Goal: Information Seeking & Learning: Learn about a topic

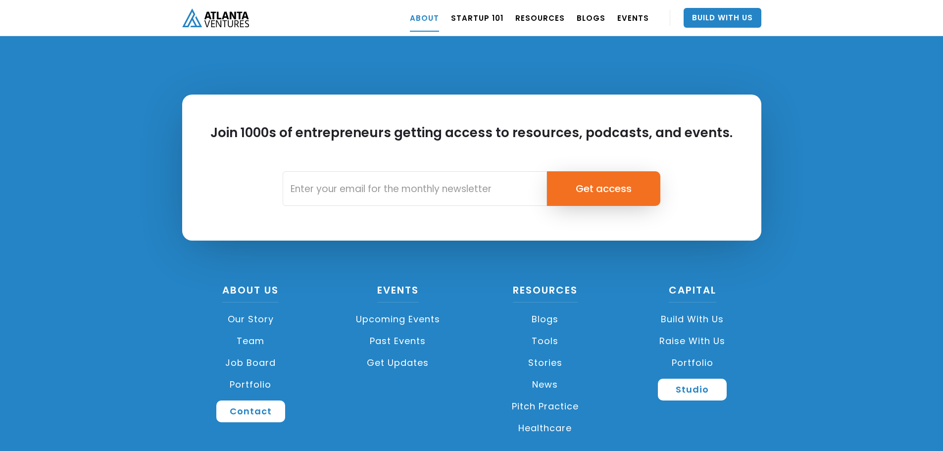
scroll to position [4357, 0]
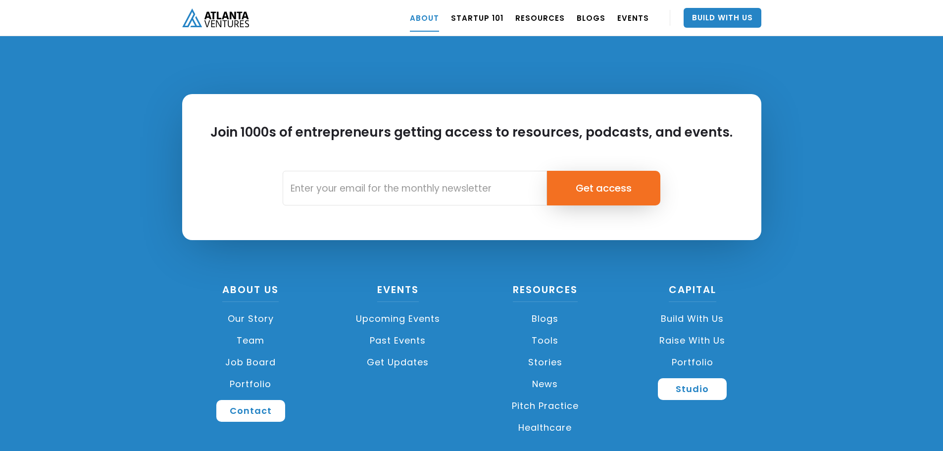
click at [245, 373] on link "Portfolio" at bounding box center [251, 384] width 138 height 22
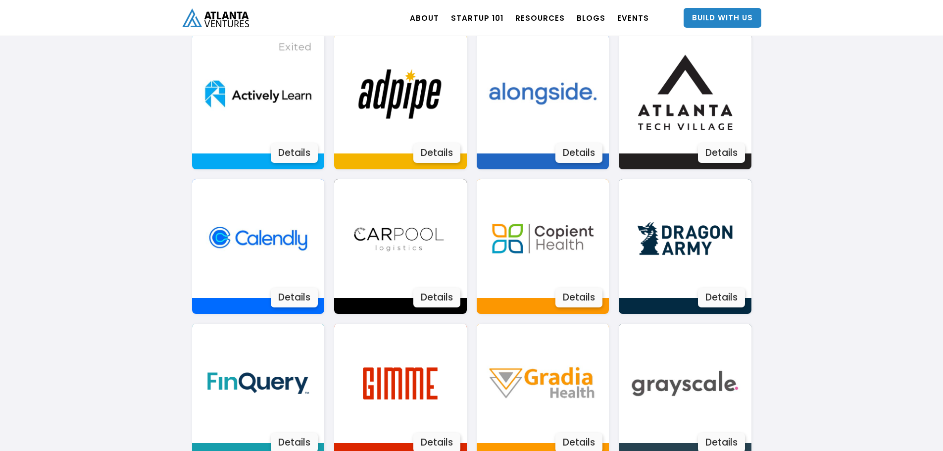
scroll to position [705, 0]
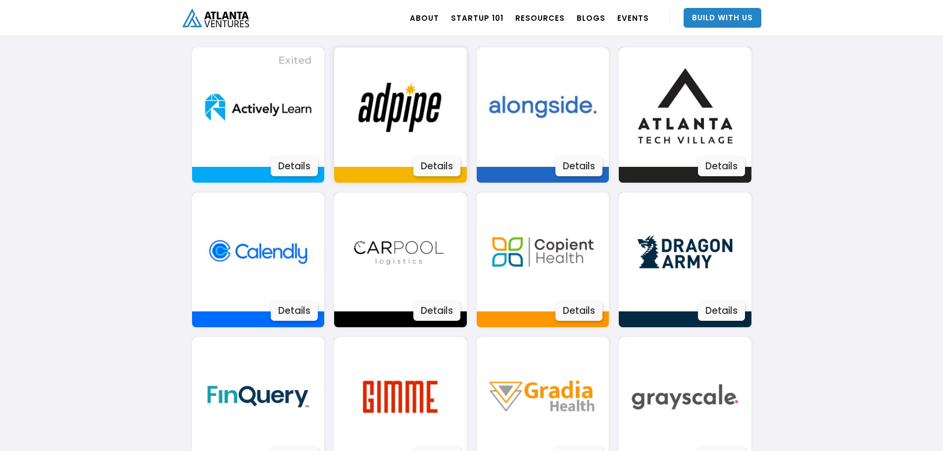
click at [436, 162] on div "Details" at bounding box center [436, 166] width 47 height 20
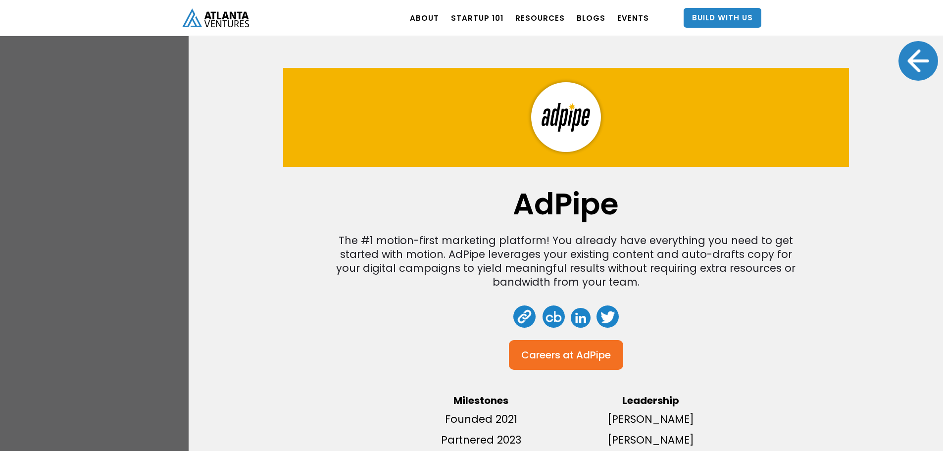
scroll to position [9, 0]
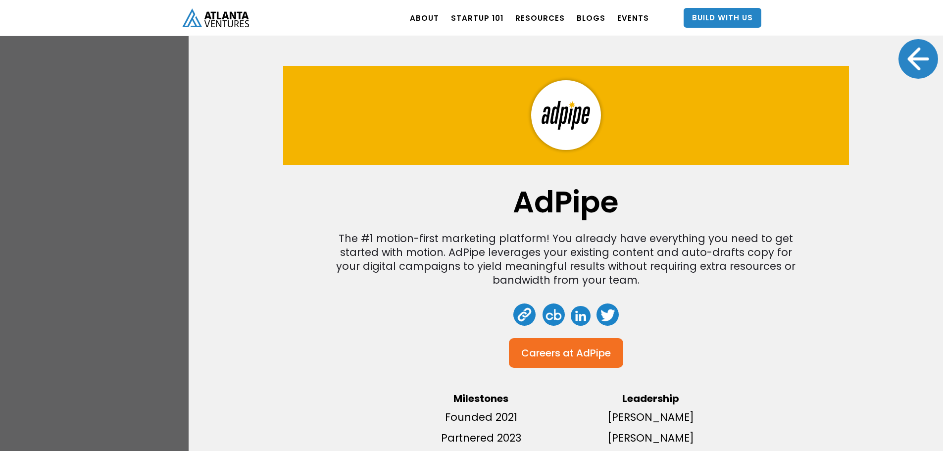
click at [911, 52] on div at bounding box center [919, 59] width 40 height 40
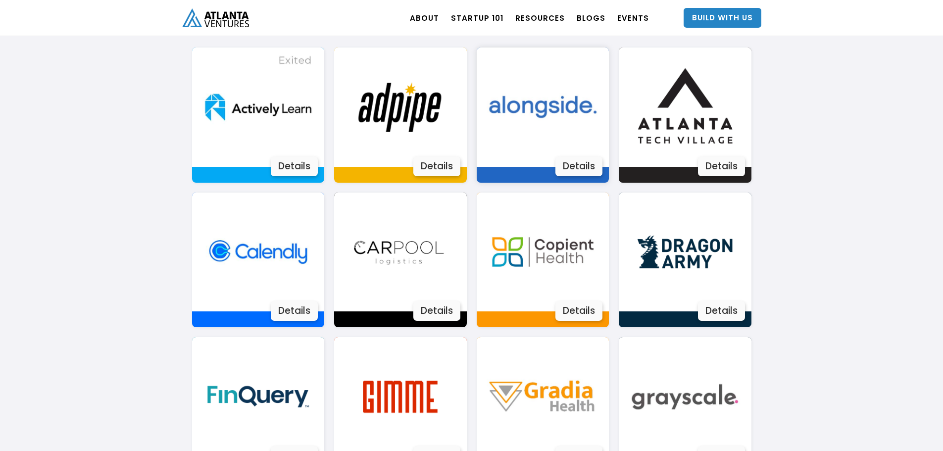
click at [578, 166] on div "Details" at bounding box center [578, 166] width 47 height 20
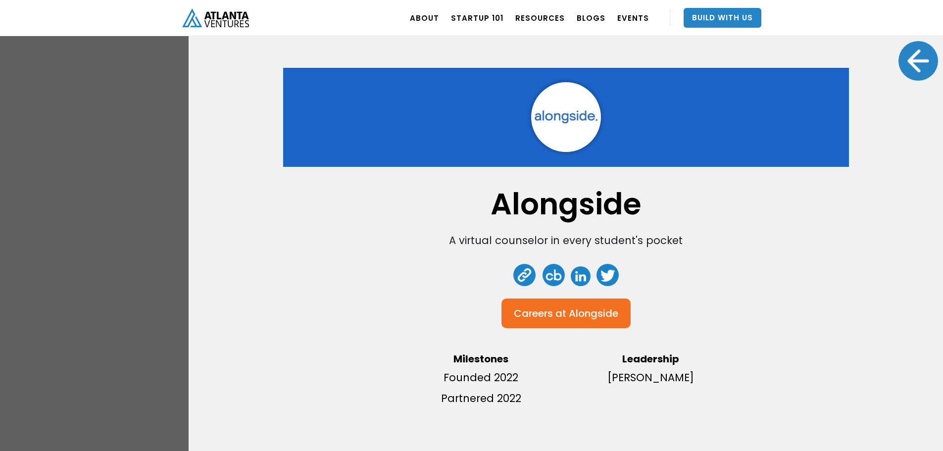
click at [878, 67] on div "Alongside A virtual counselor in every student's pocket Careers at Alongside Mi…" at bounding box center [566, 225] width 755 height 451
click at [899, 64] on div at bounding box center [919, 61] width 40 height 40
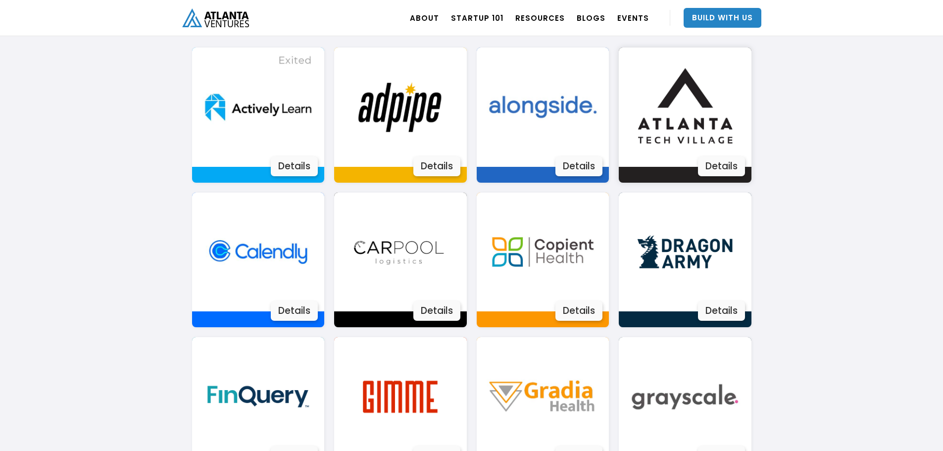
click at [723, 162] on div "Details" at bounding box center [721, 166] width 47 height 20
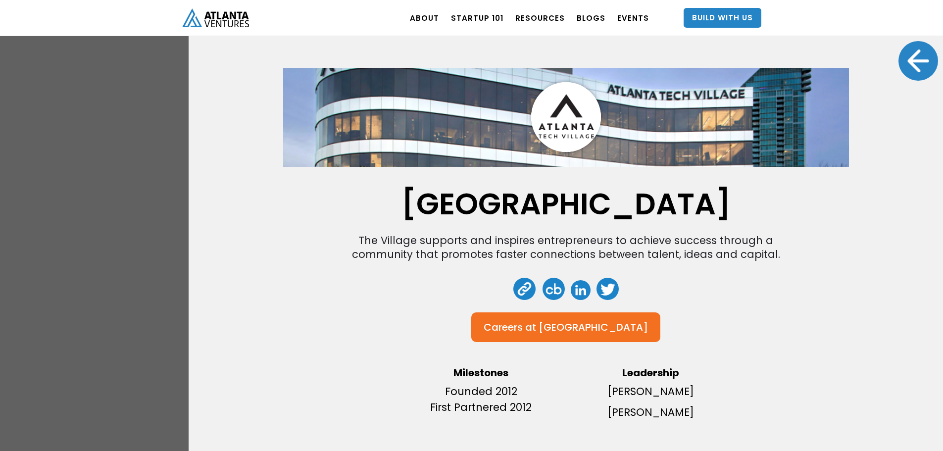
click at [909, 49] on div at bounding box center [919, 61] width 40 height 40
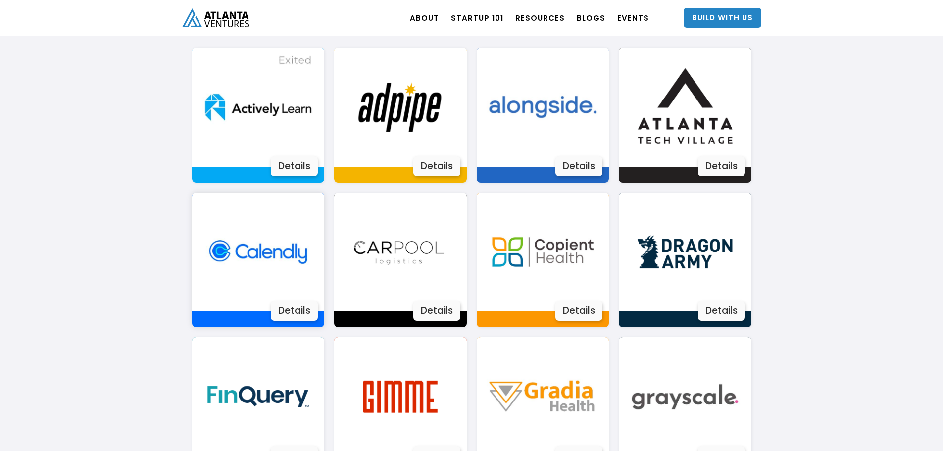
click at [307, 310] on div "Details" at bounding box center [294, 311] width 47 height 20
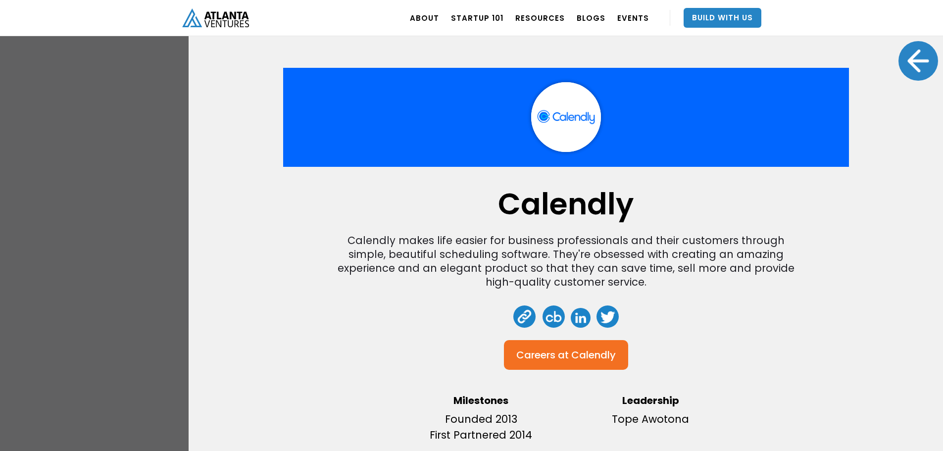
click at [909, 53] on div at bounding box center [919, 61] width 40 height 40
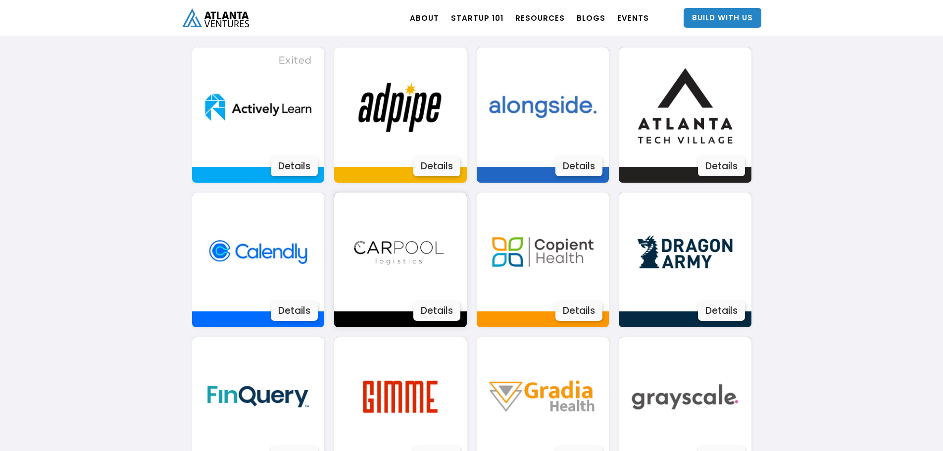
click at [402, 282] on img at bounding box center [400, 252] width 119 height 119
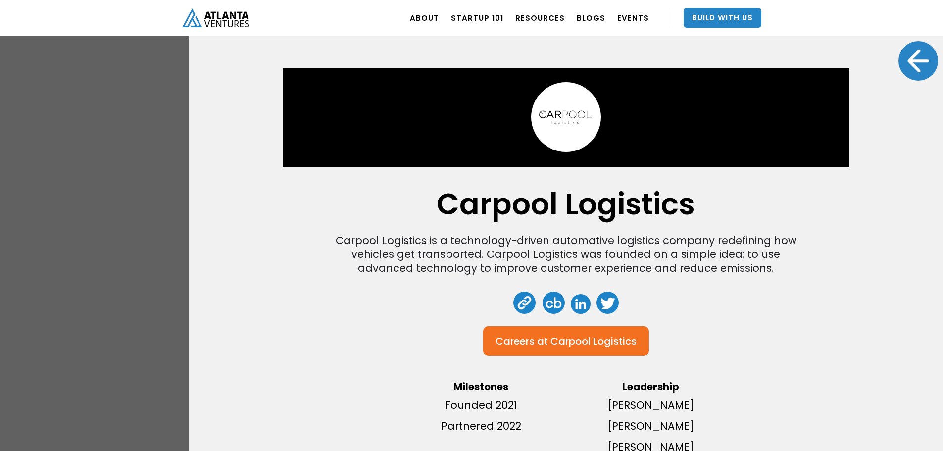
click at [900, 52] on div at bounding box center [919, 61] width 40 height 40
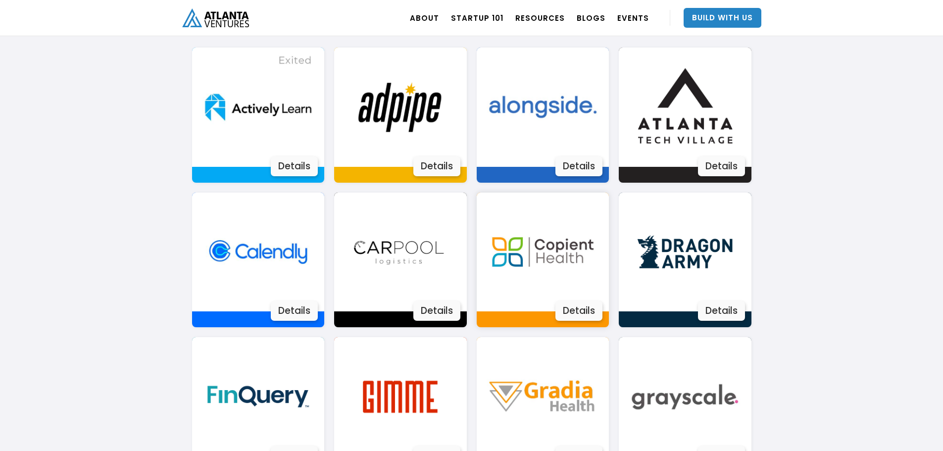
click at [530, 281] on img at bounding box center [542, 252] width 119 height 119
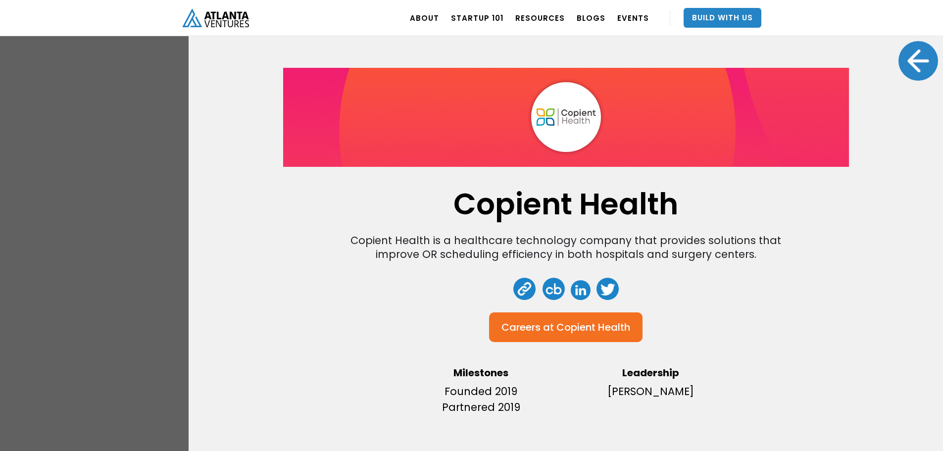
click at [906, 62] on div at bounding box center [919, 61] width 40 height 40
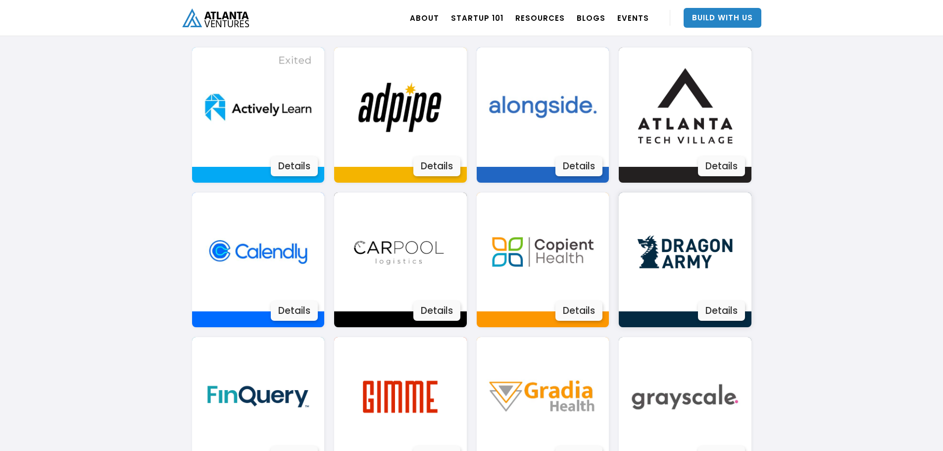
click at [724, 296] on img at bounding box center [684, 252] width 119 height 119
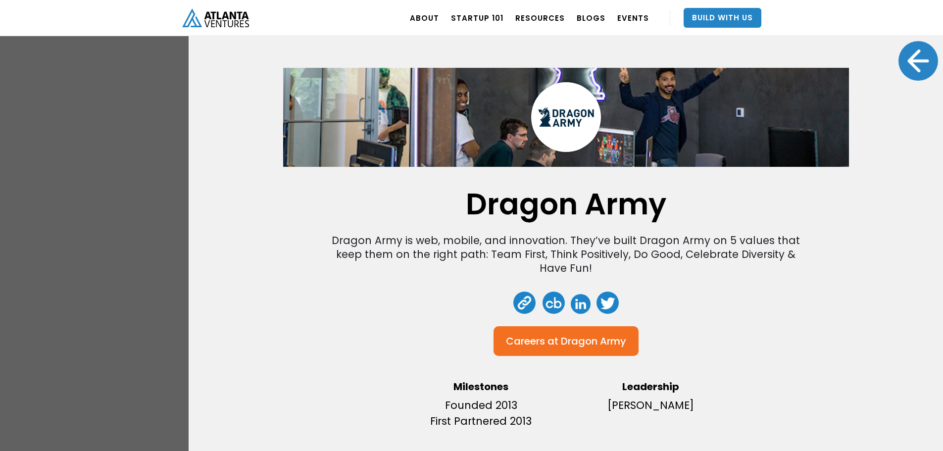
click at [899, 62] on div at bounding box center [919, 61] width 40 height 40
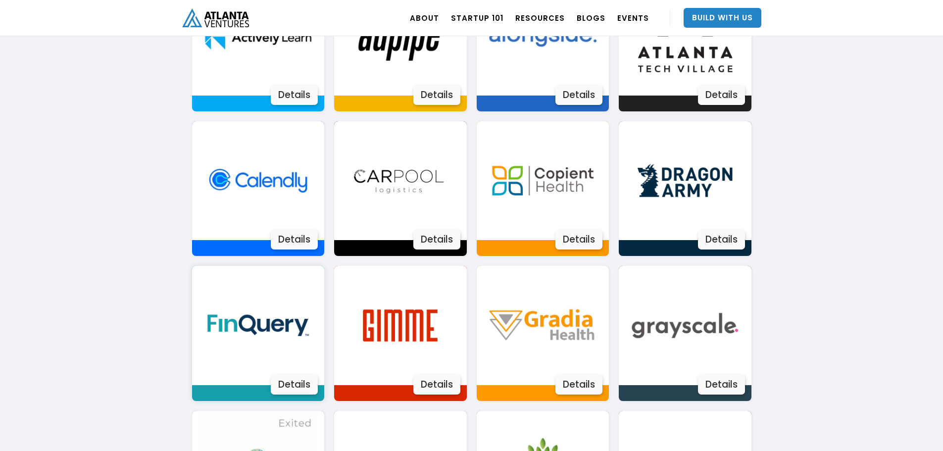
scroll to position [854, 0]
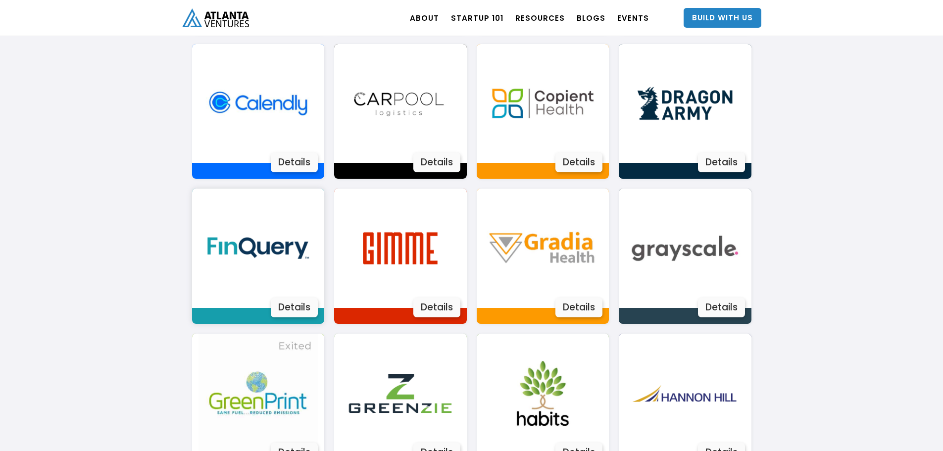
click at [265, 288] on img at bounding box center [258, 248] width 119 height 119
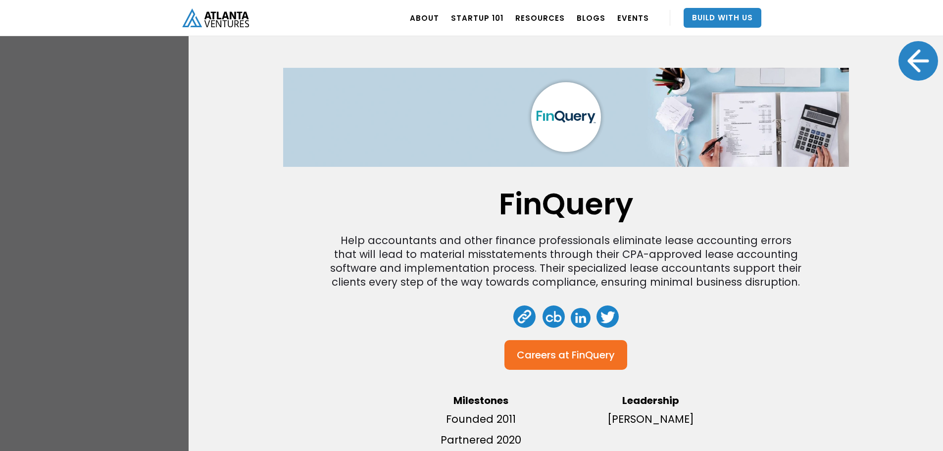
click at [899, 51] on div at bounding box center [919, 61] width 40 height 40
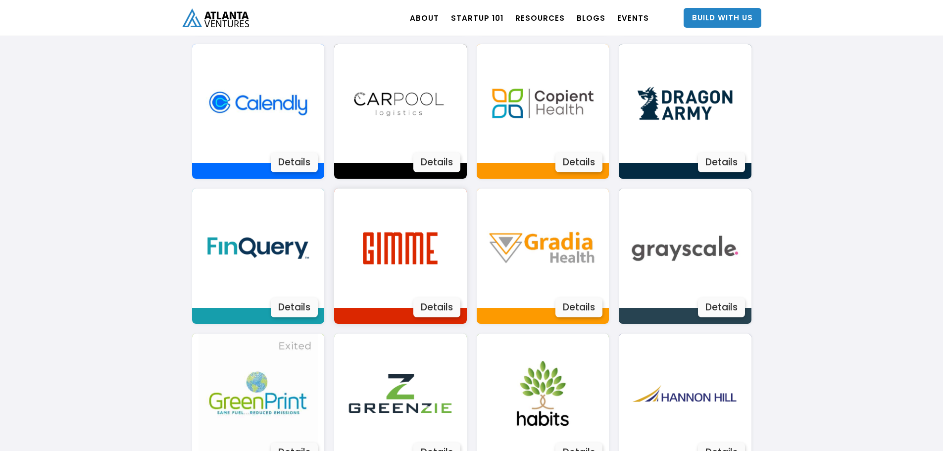
click at [442, 250] on img at bounding box center [400, 248] width 119 height 119
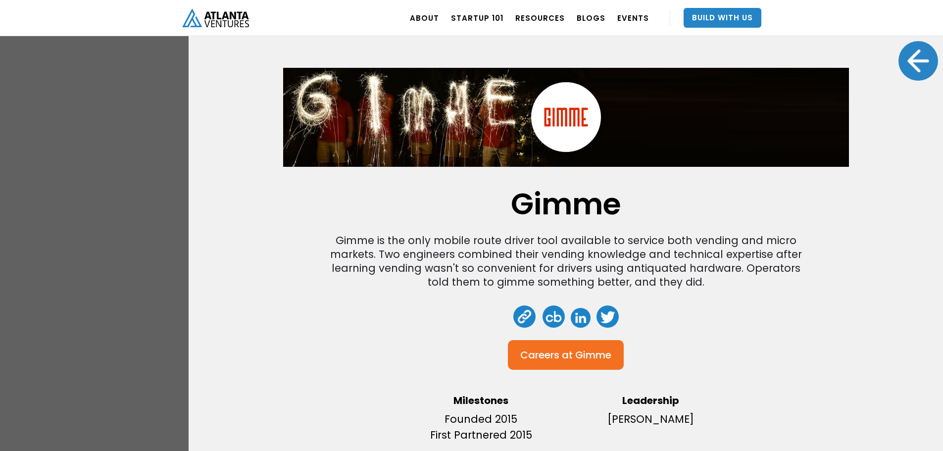
click at [899, 55] on div at bounding box center [919, 61] width 40 height 40
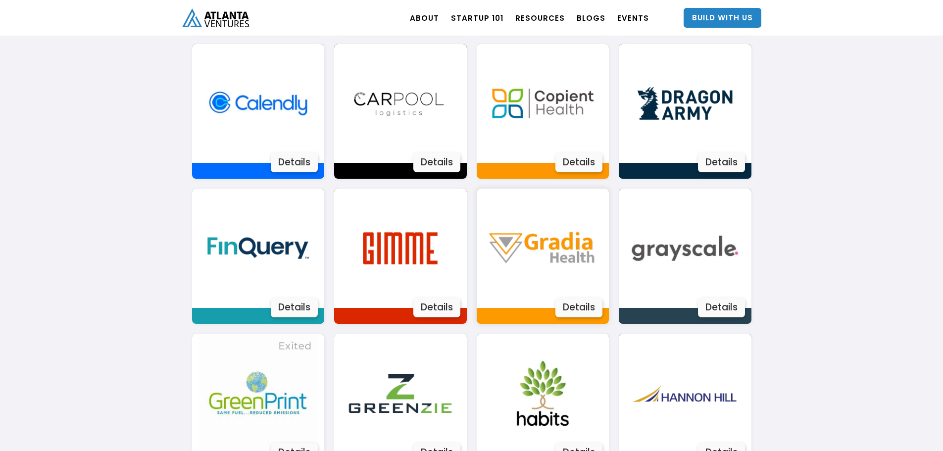
click at [537, 253] on img at bounding box center [542, 248] width 119 height 119
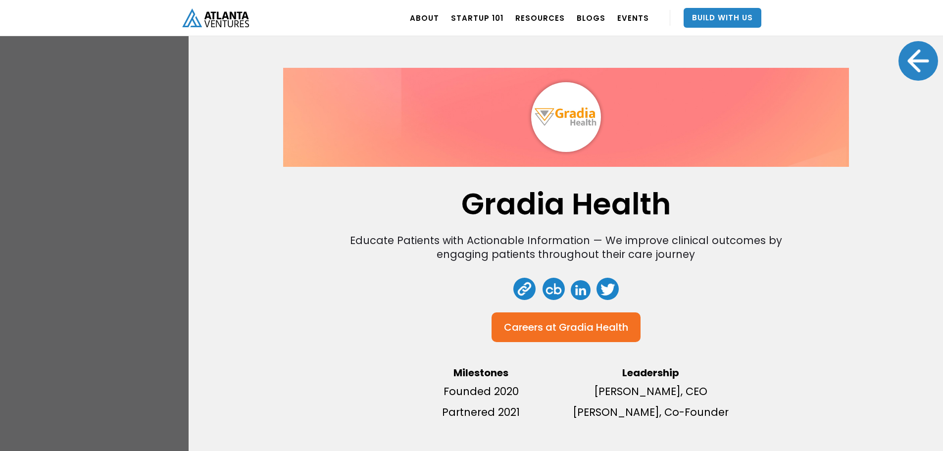
click at [921, 61] on div at bounding box center [919, 61] width 40 height 40
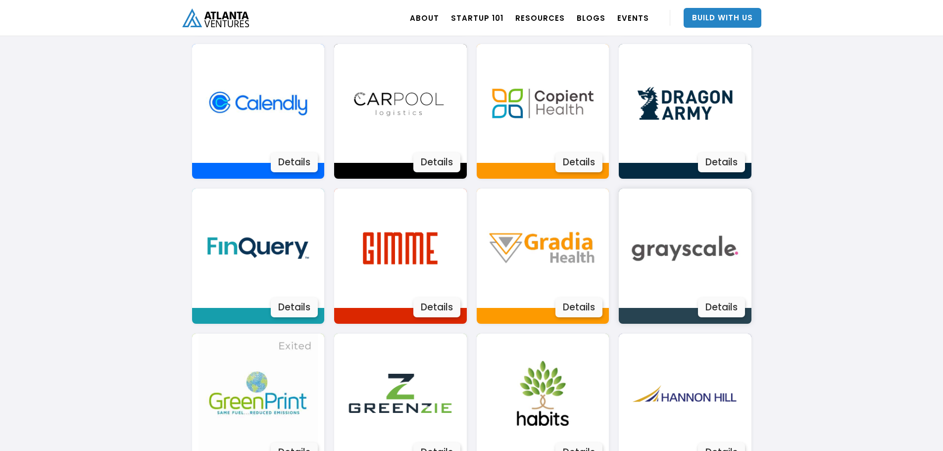
click at [691, 271] on img at bounding box center [684, 248] width 119 height 119
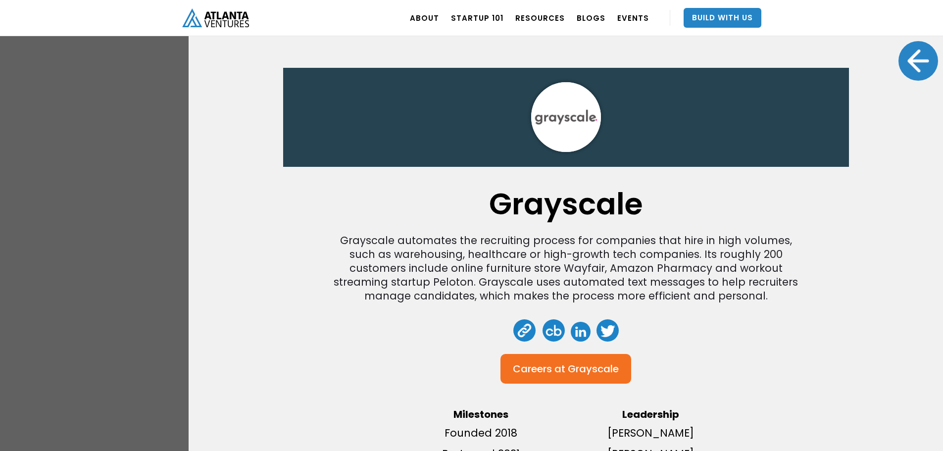
click at [903, 62] on div at bounding box center [919, 61] width 40 height 40
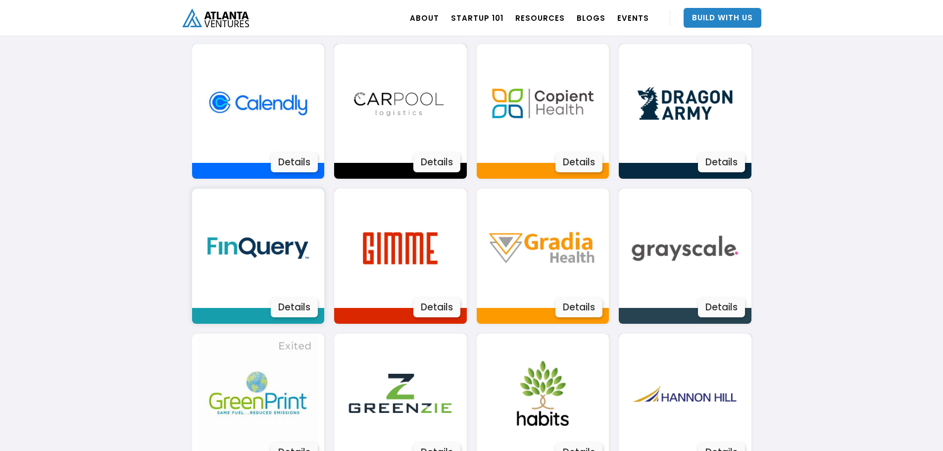
scroll to position [953, 0]
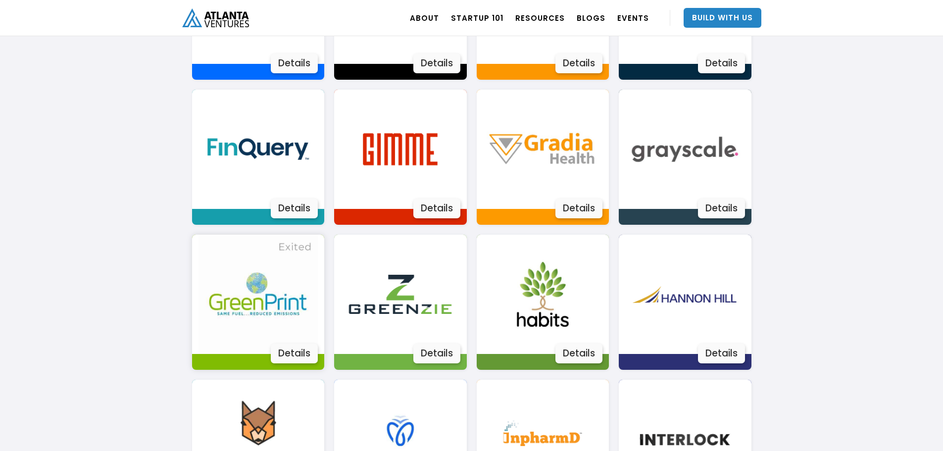
click at [265, 290] on img at bounding box center [258, 294] width 119 height 119
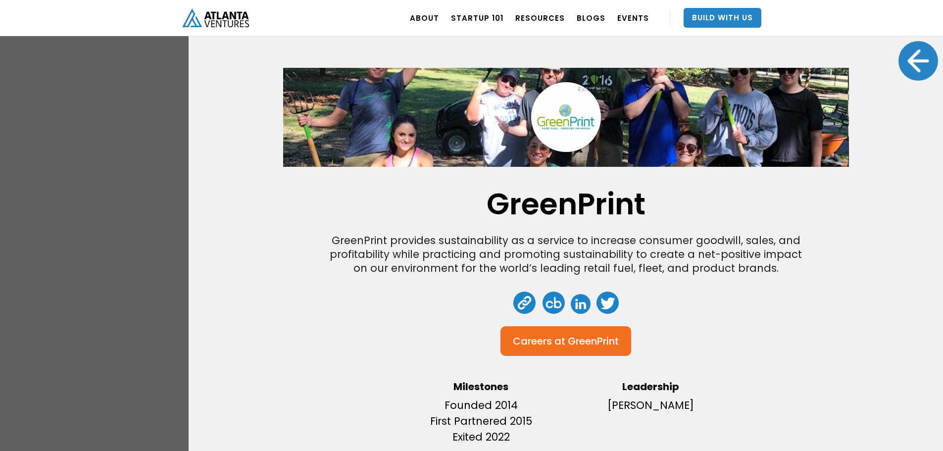
click at [901, 60] on div at bounding box center [919, 61] width 40 height 40
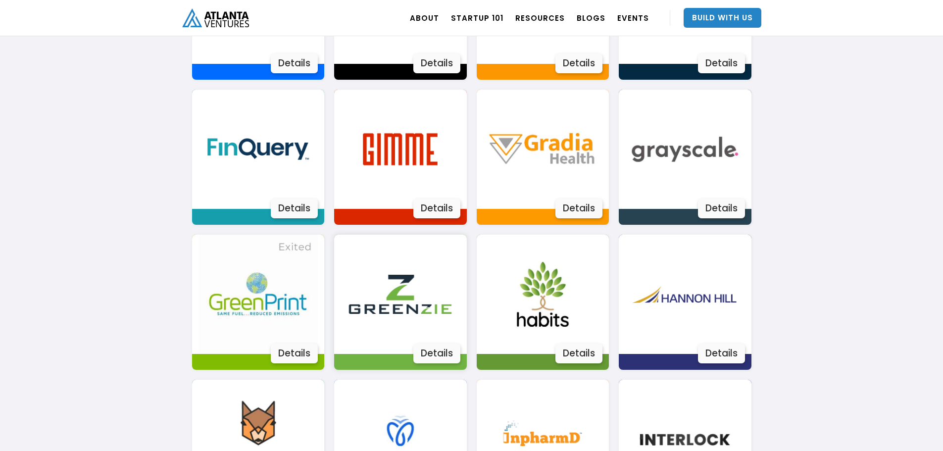
click at [425, 314] on img at bounding box center [400, 294] width 119 height 119
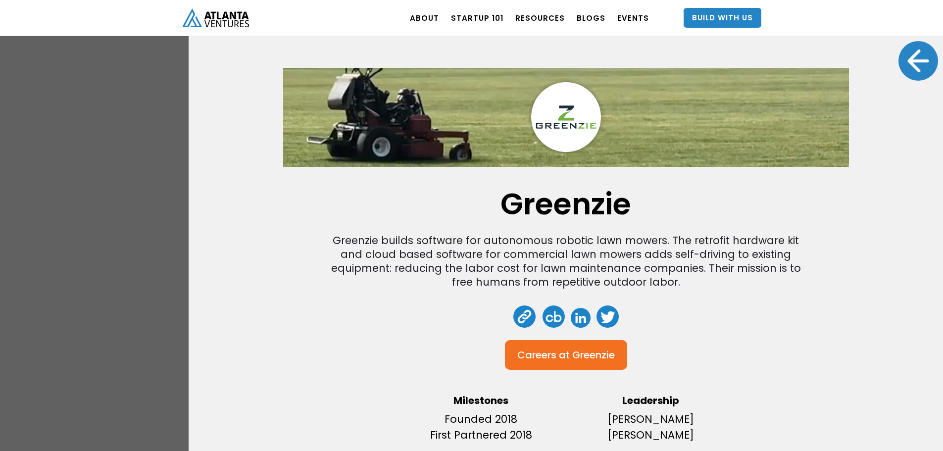
click at [922, 55] on div at bounding box center [919, 61] width 40 height 40
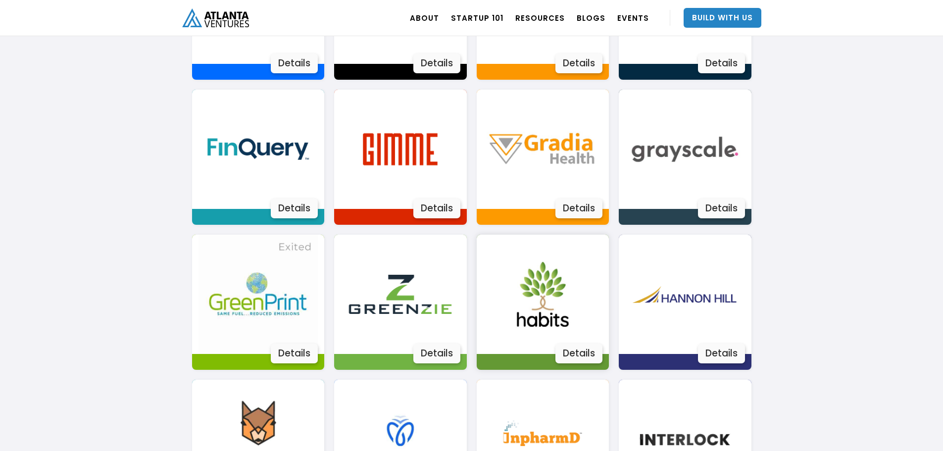
click at [557, 301] on img at bounding box center [542, 294] width 119 height 119
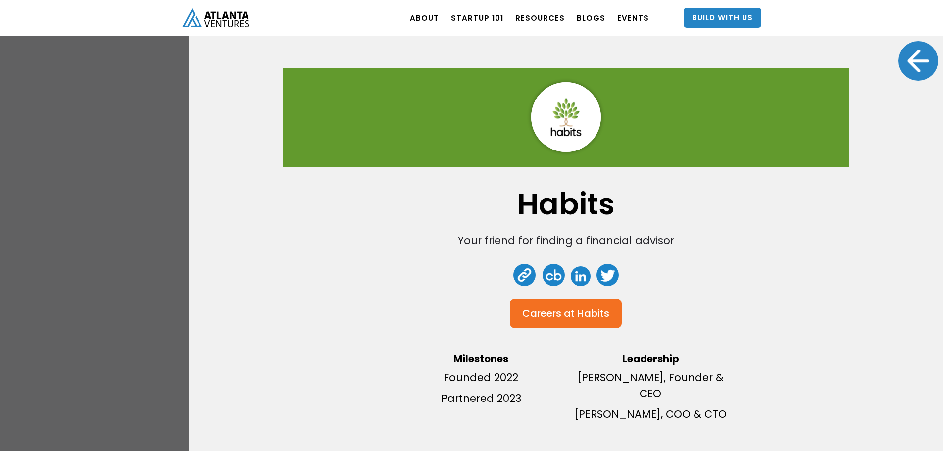
click at [899, 63] on div at bounding box center [919, 61] width 40 height 40
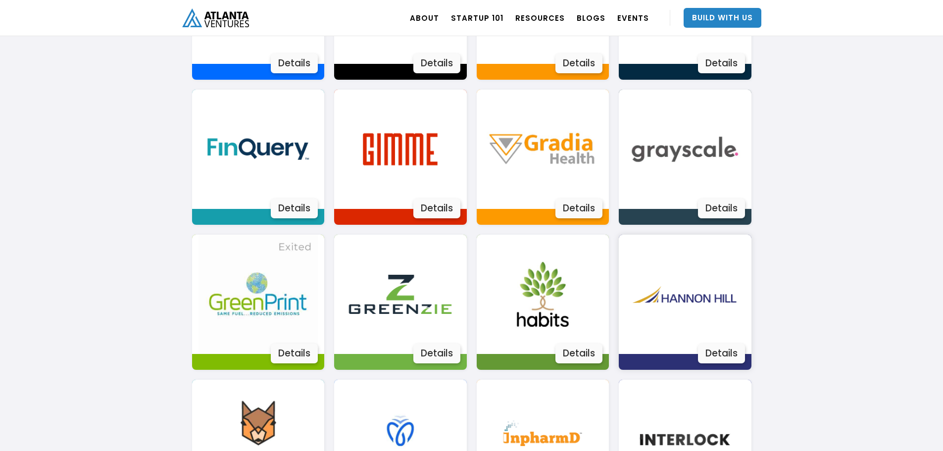
click at [694, 293] on img at bounding box center [684, 294] width 119 height 119
